Goal: Use online tool/utility

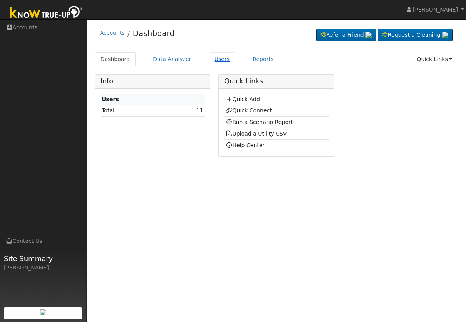
click at [227, 66] on link "Users" at bounding box center [222, 59] width 27 height 14
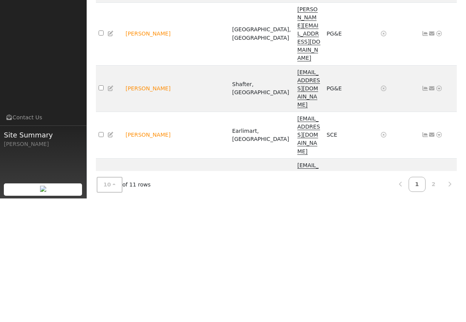
scroll to position [18, 0]
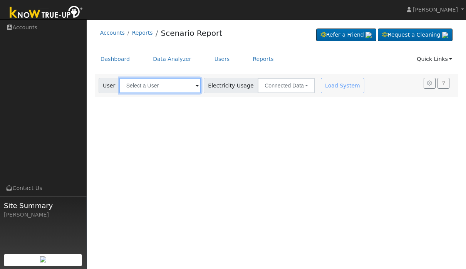
click at [154, 78] on input "text" at bounding box center [161, 85] width 82 height 15
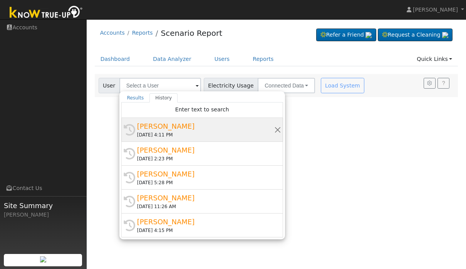
click at [166, 128] on div "Dylan o’donohue" at bounding box center [205, 126] width 137 height 10
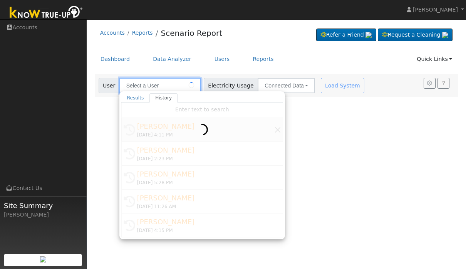
type input "Dylan o’donohue"
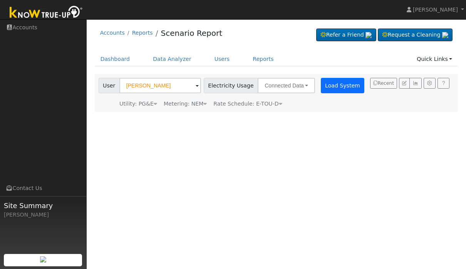
click at [328, 89] on button "Load System" at bounding box center [343, 85] width 44 height 15
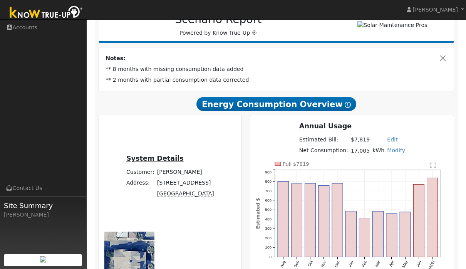
scroll to position [154, 0]
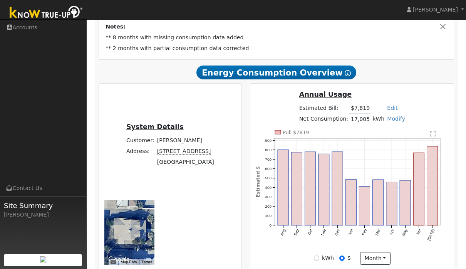
click at [409, 181] on icon "Pull $7819 Aug Sep Oct Nov Dec Jan Feb Mar Apr May Jun Jul 0 100 200 300 400 50…" at bounding box center [352, 191] width 193 height 122
click at [436, 134] on text "" at bounding box center [433, 134] width 5 height 6
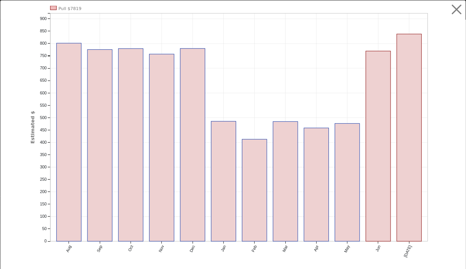
scroll to position [0, 0]
click at [458, 8] on button "button" at bounding box center [457, 9] width 15 height 15
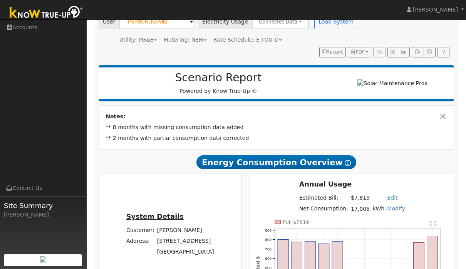
scroll to position [0, 0]
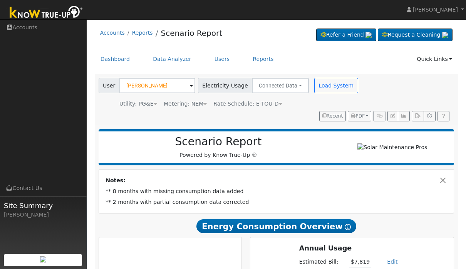
click at [254, 59] on link "Reports" at bounding box center [263, 59] width 32 height 14
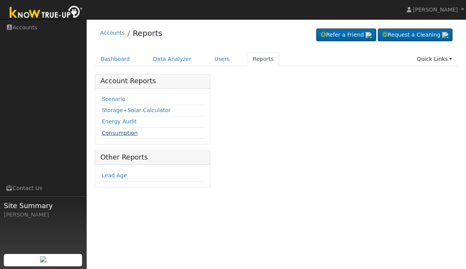
click at [121, 130] on link "Consumption" at bounding box center [120, 133] width 36 height 6
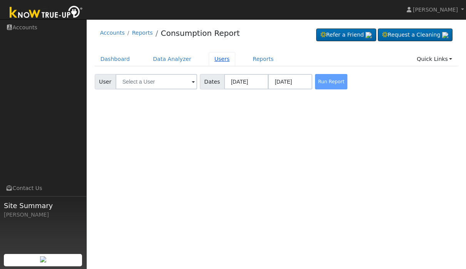
click at [215, 63] on link "Users" at bounding box center [222, 59] width 27 height 14
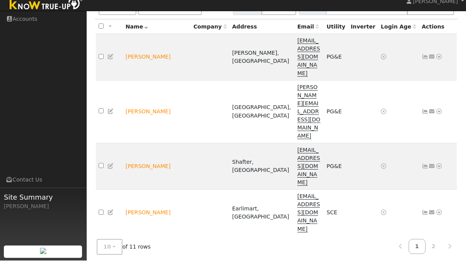
scroll to position [71, 0]
